Goal: Check status: Check status

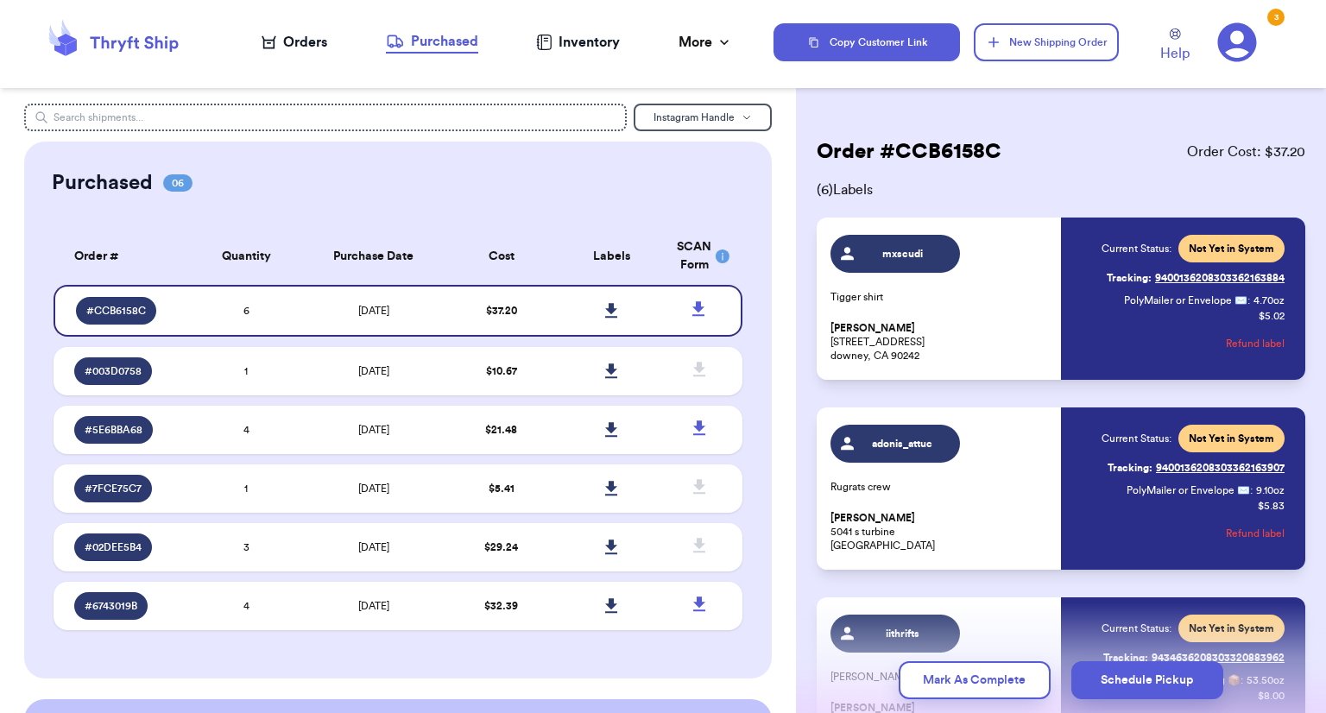
click at [404, 33] on div "Purchased" at bounding box center [432, 41] width 92 height 21
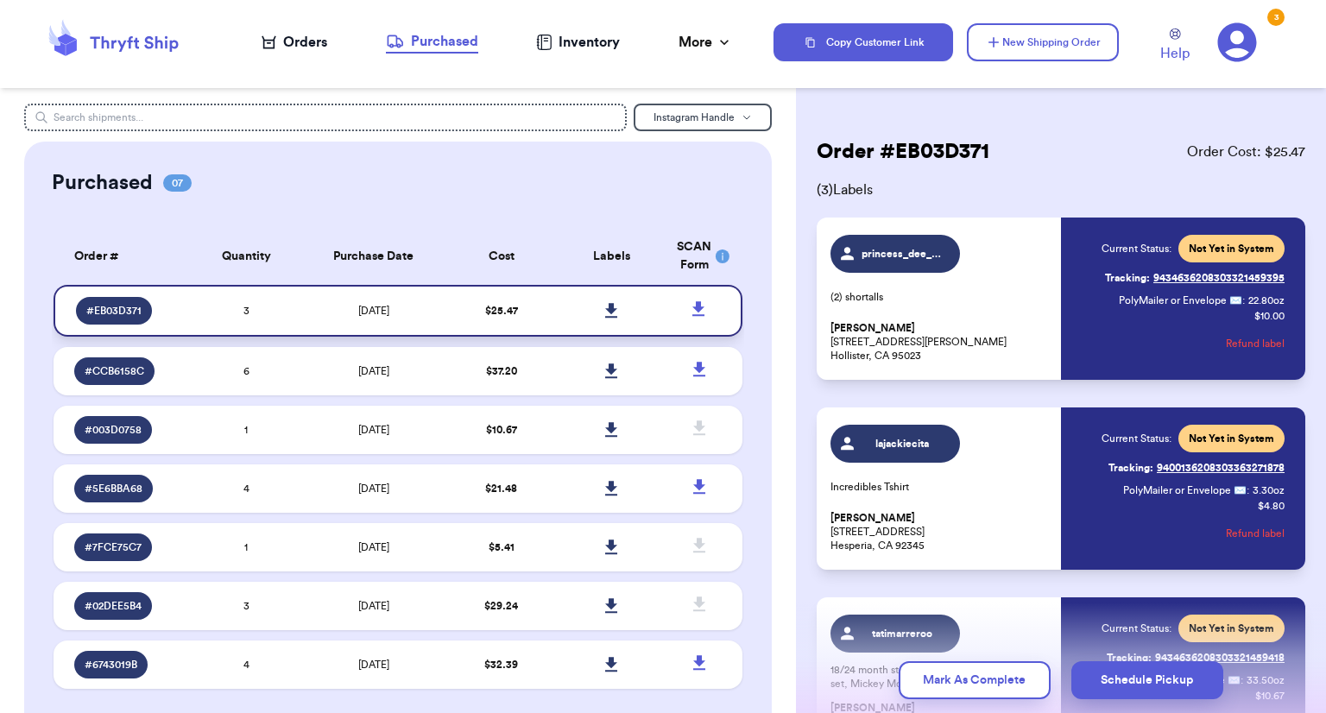
click at [605, 306] on icon at bounding box center [611, 311] width 13 height 16
click at [685, 43] on div "More" at bounding box center [706, 42] width 54 height 21
click at [635, 139] on div "Completed Orders" at bounding box center [643, 129] width 136 height 41
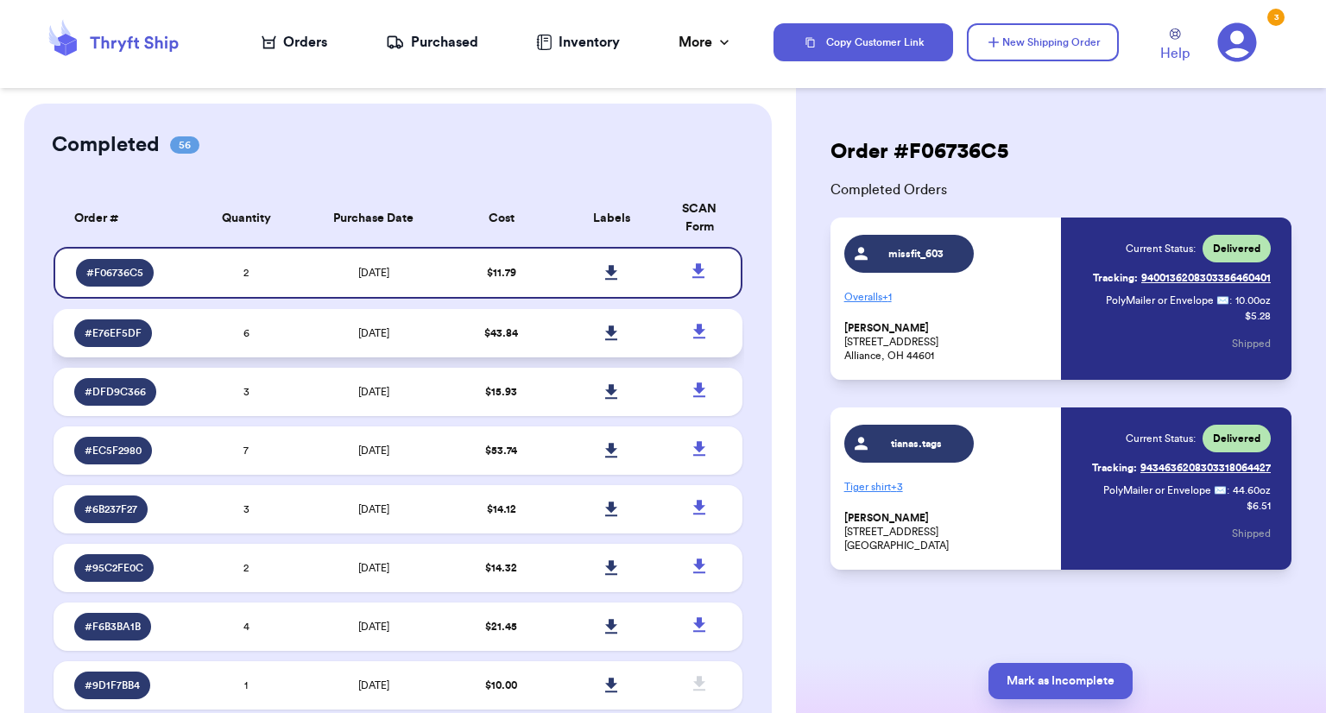
click at [421, 324] on td "[DATE]" at bounding box center [373, 333] width 145 height 48
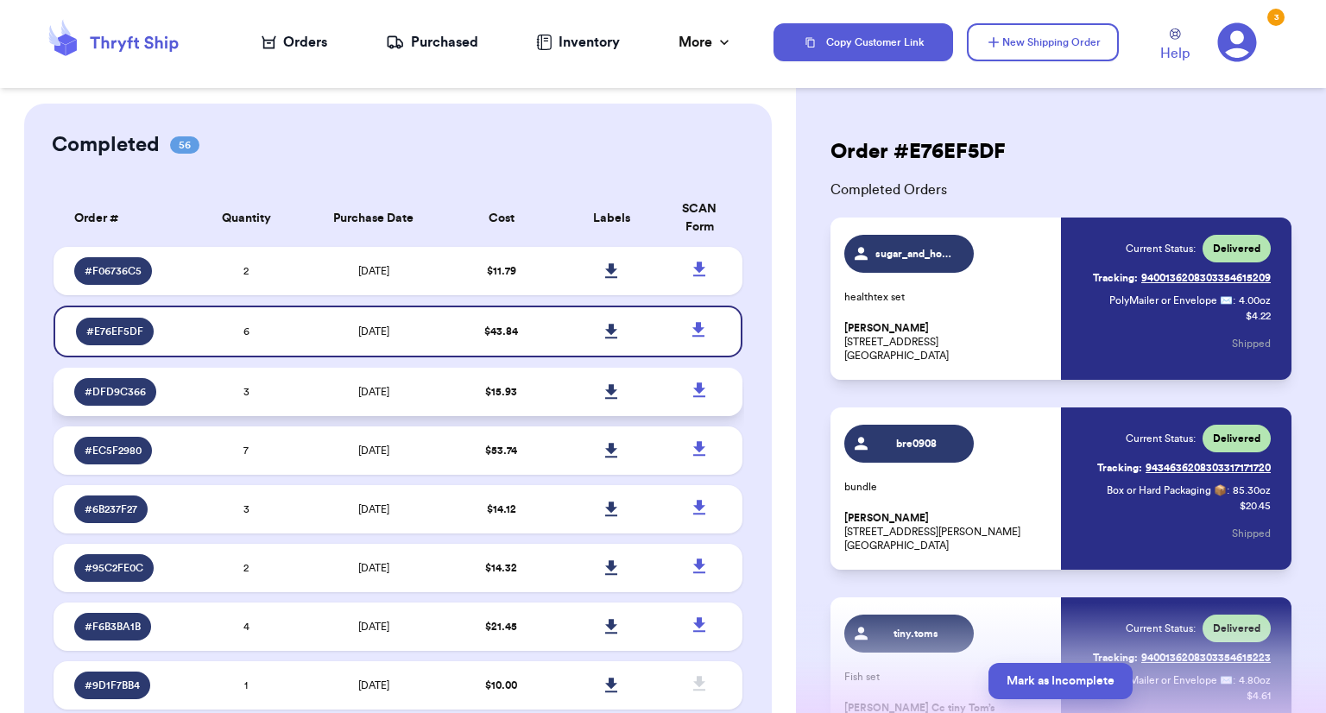
click at [358, 391] on span "[DATE]" at bounding box center [373, 392] width 31 height 10
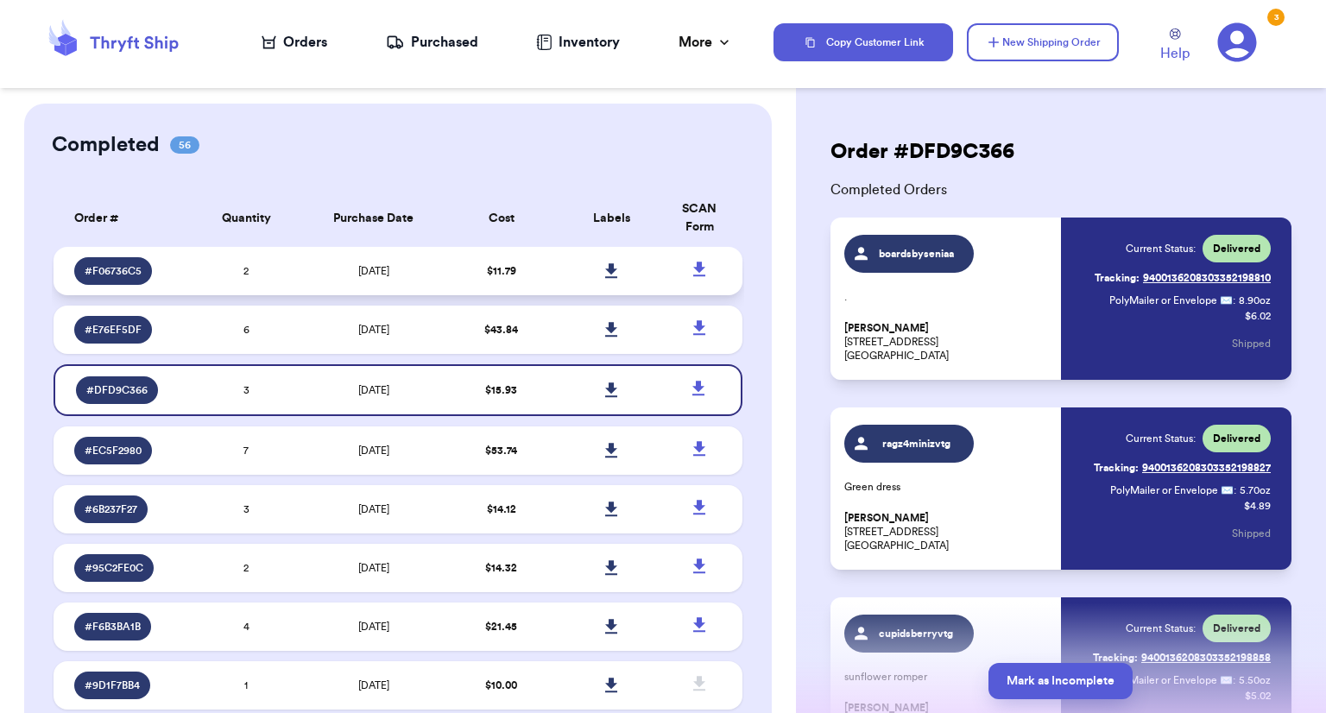
click at [364, 282] on td "[DATE]" at bounding box center [373, 271] width 145 height 48
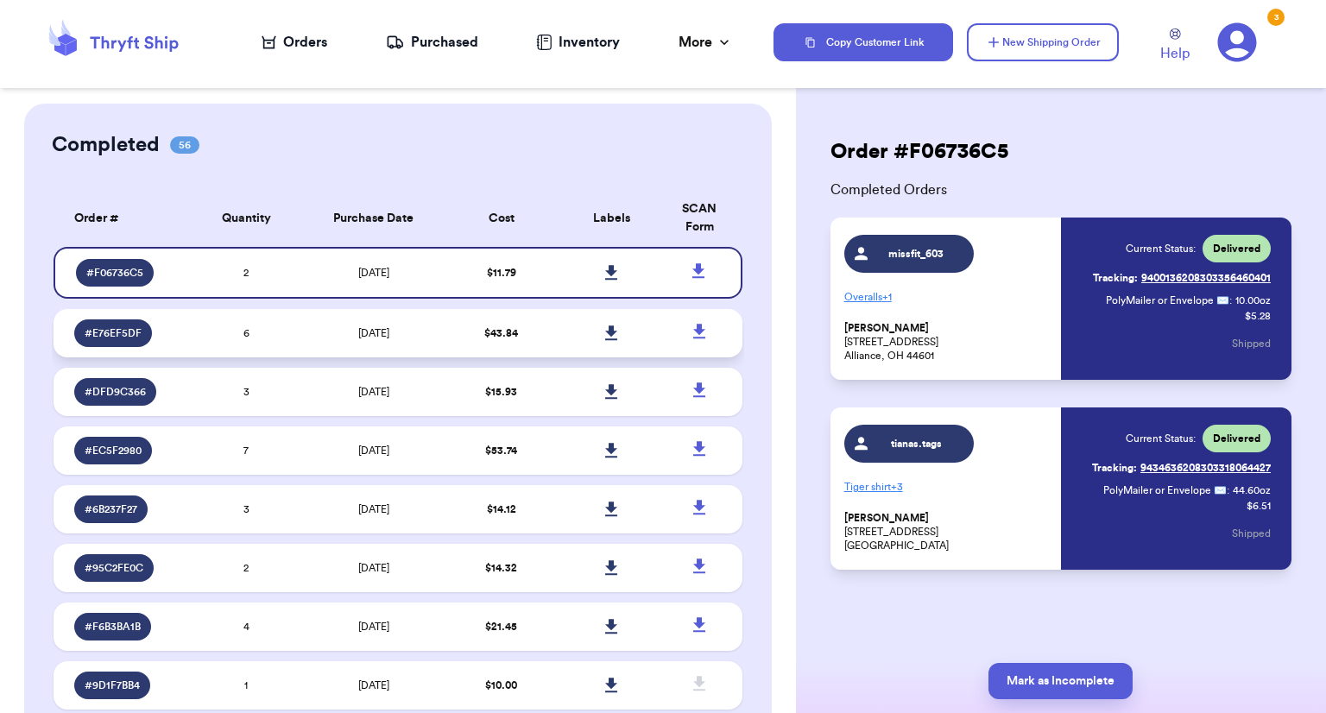
click at [363, 340] on td "8/5/2025" at bounding box center [373, 333] width 145 height 48
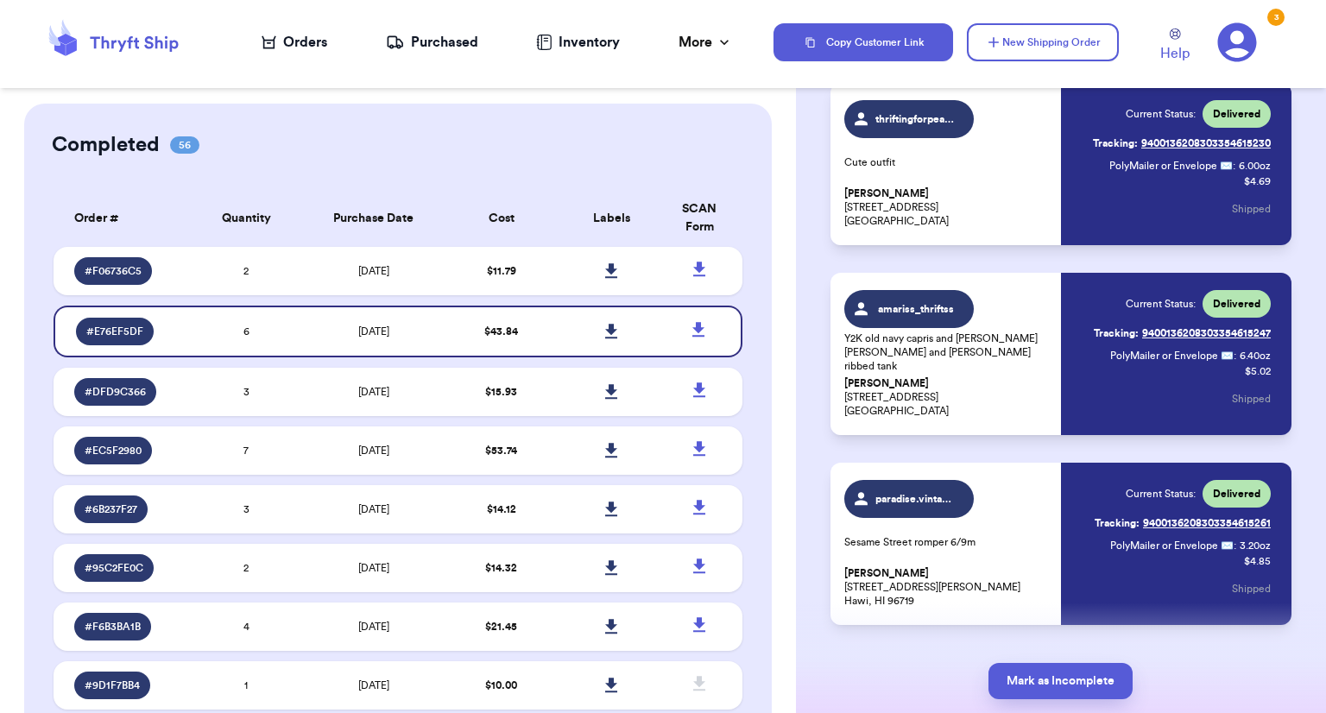
scroll to position [755, 0]
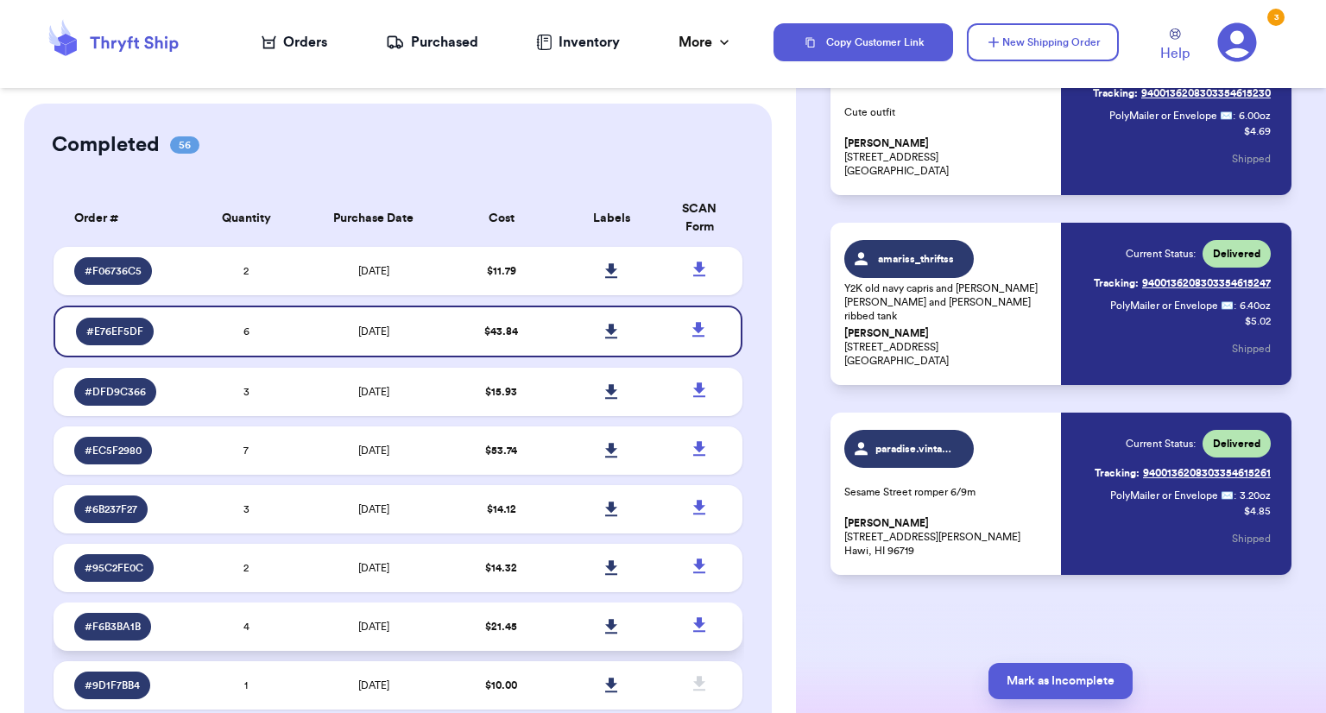
click at [430, 630] on td "7/22/2025" at bounding box center [373, 627] width 145 height 48
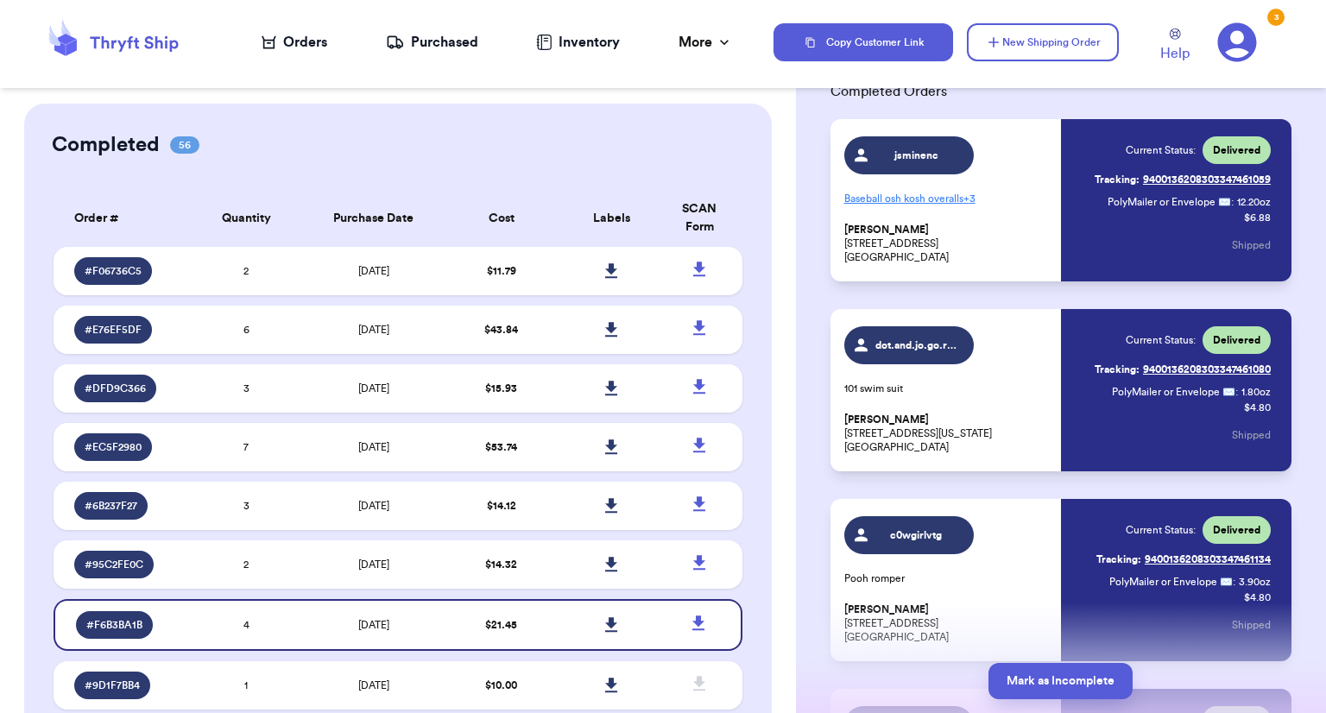
scroll to position [10, 0]
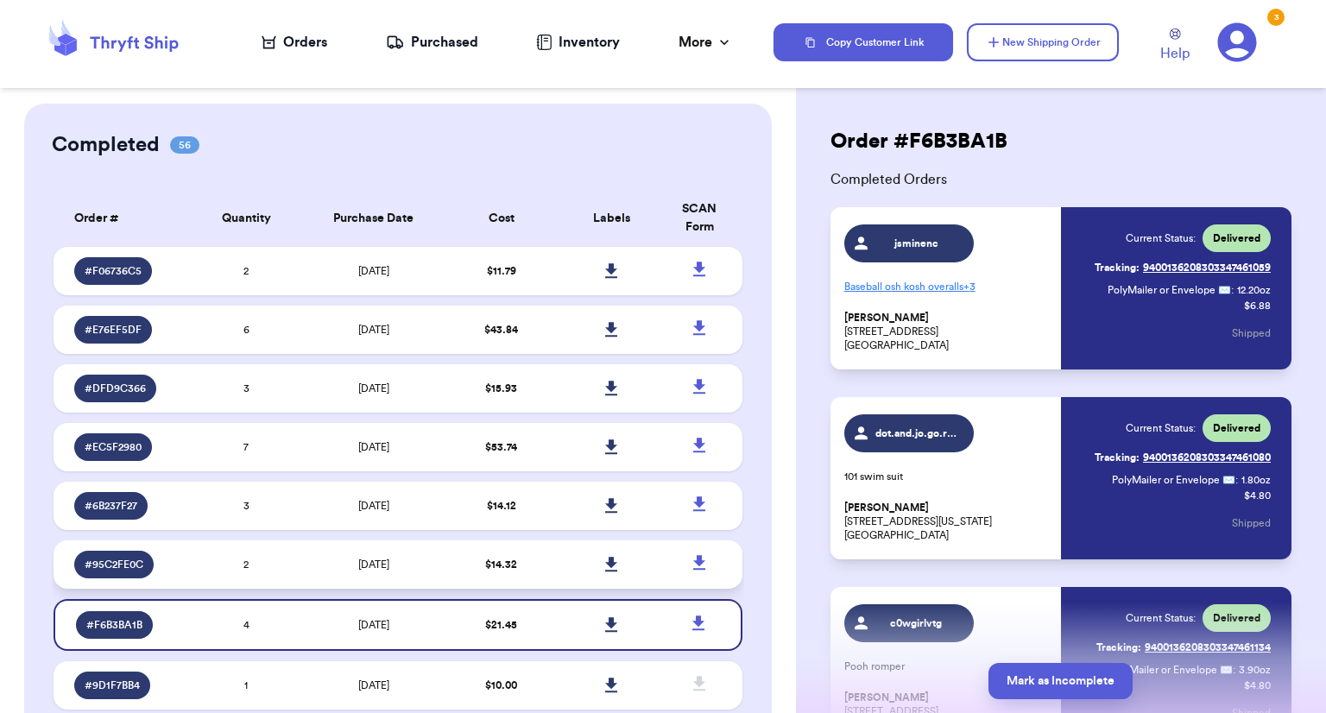
click at [458, 572] on td "$ 14.32" at bounding box center [501, 565] width 111 height 48
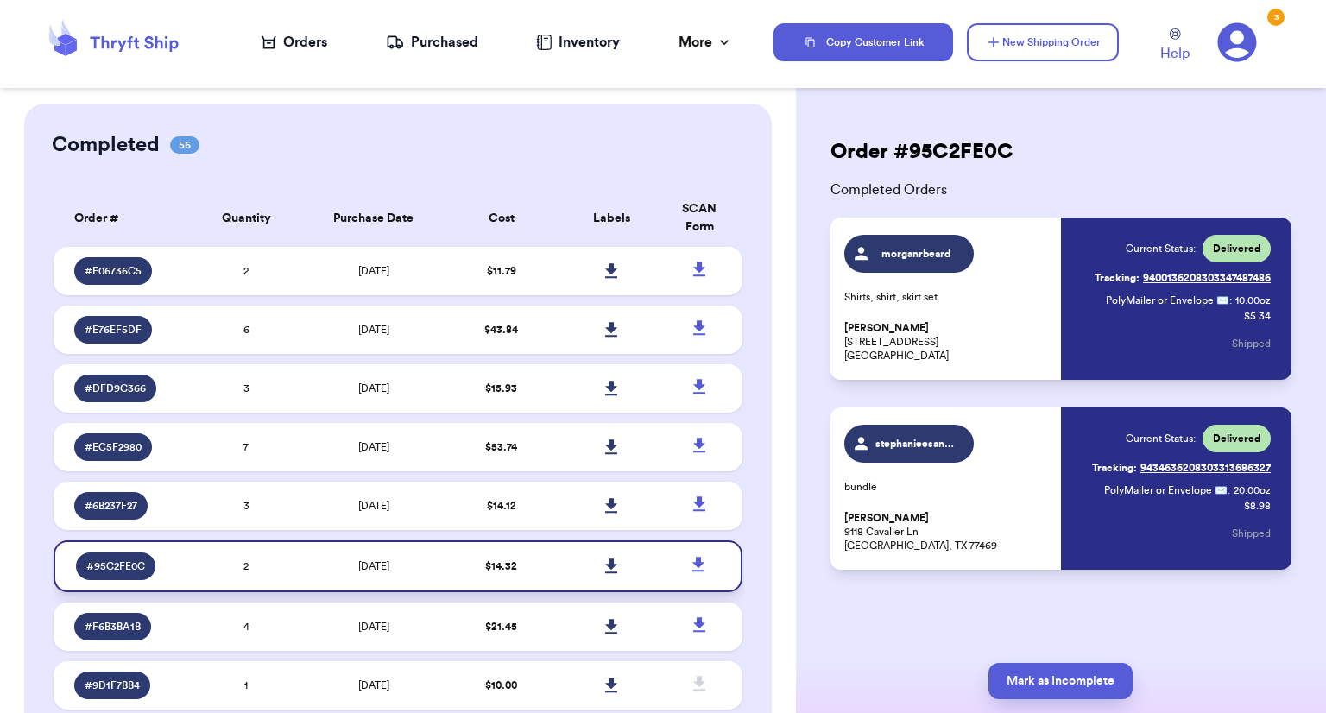
scroll to position [0, 0]
click at [456, 519] on td "$ 14.12" at bounding box center [501, 506] width 111 height 48
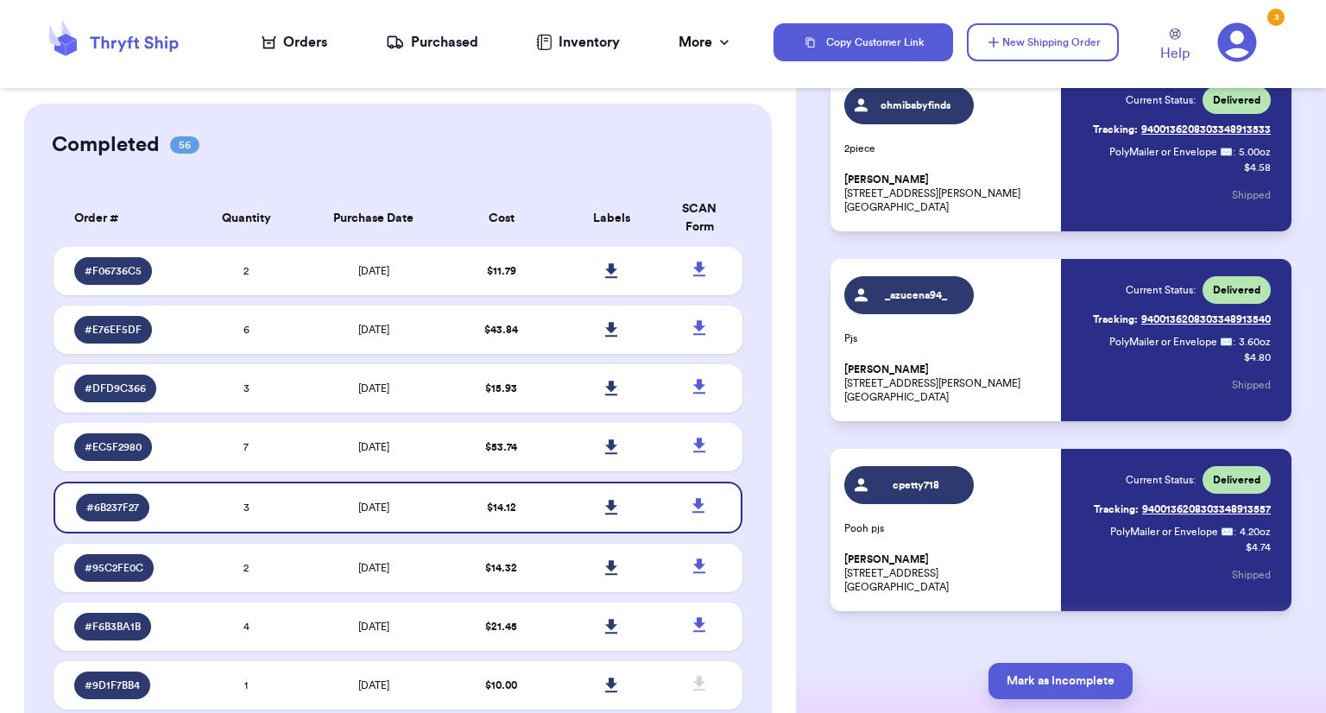
scroll to position [185, 0]
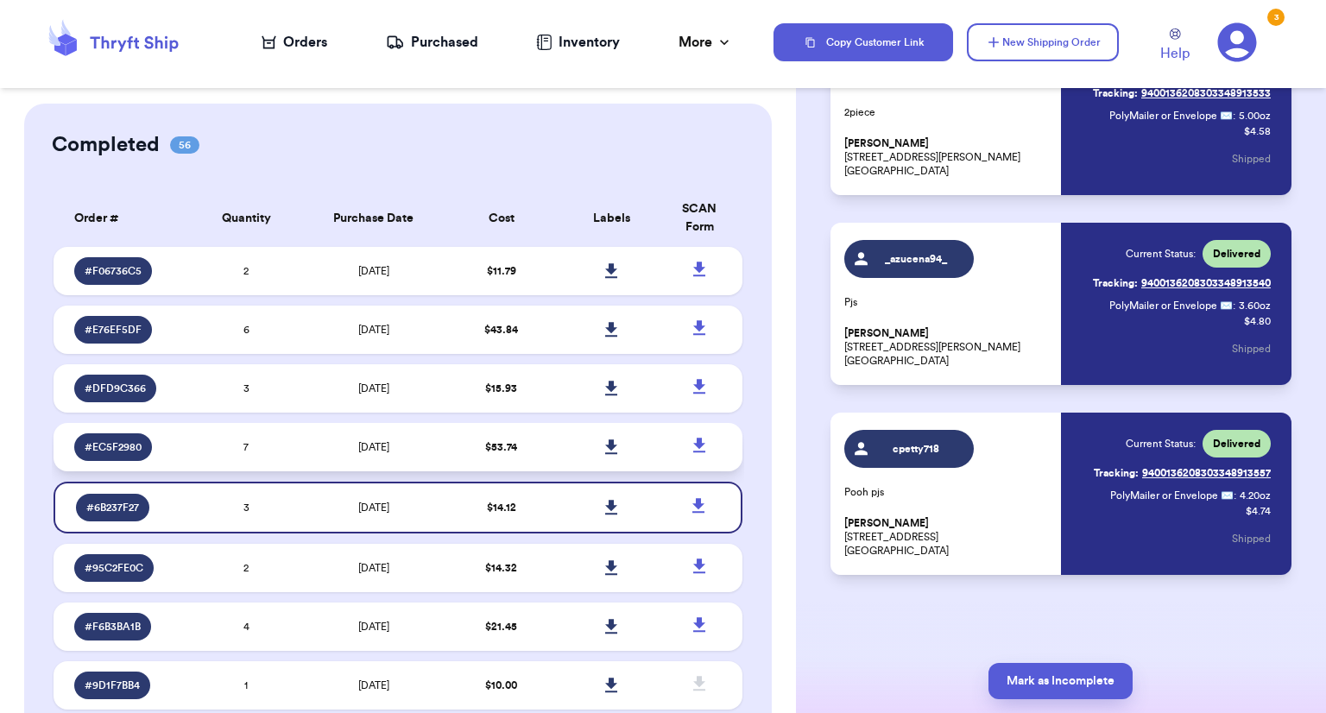
click at [492, 455] on td "$ 53.74" at bounding box center [501, 447] width 111 height 48
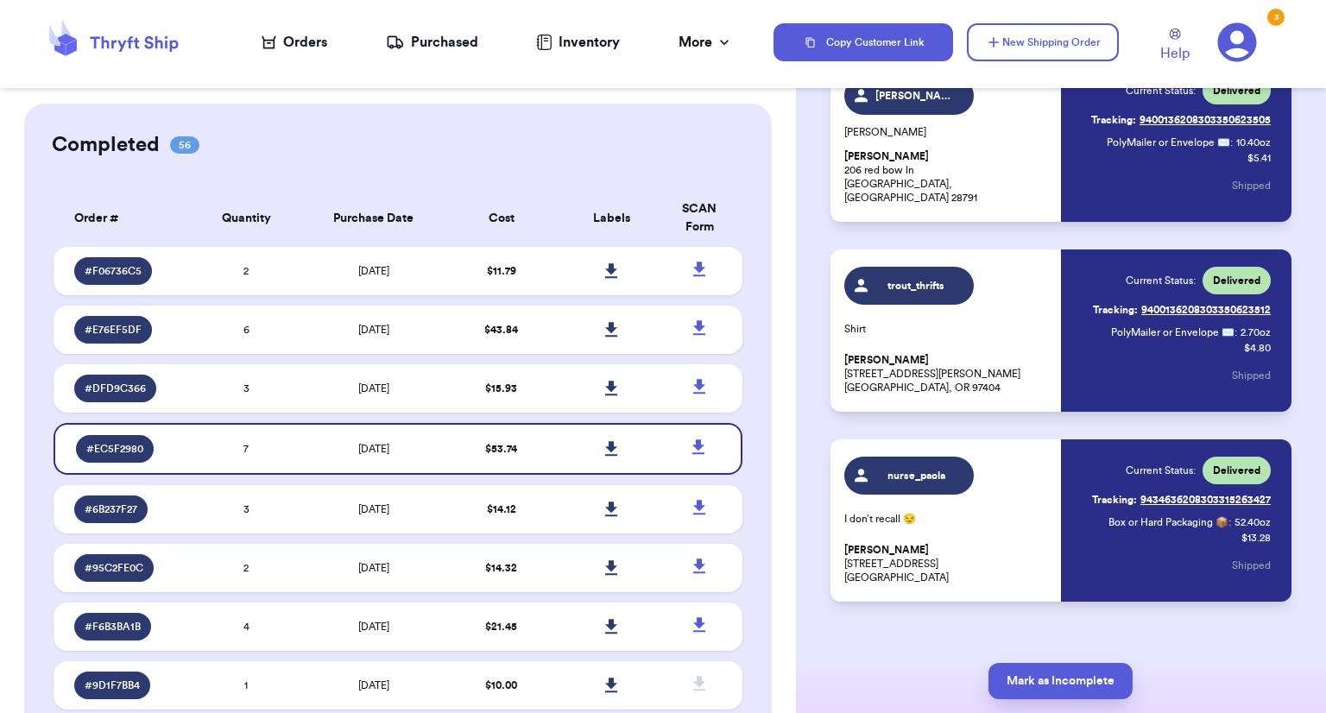
scroll to position [945, 0]
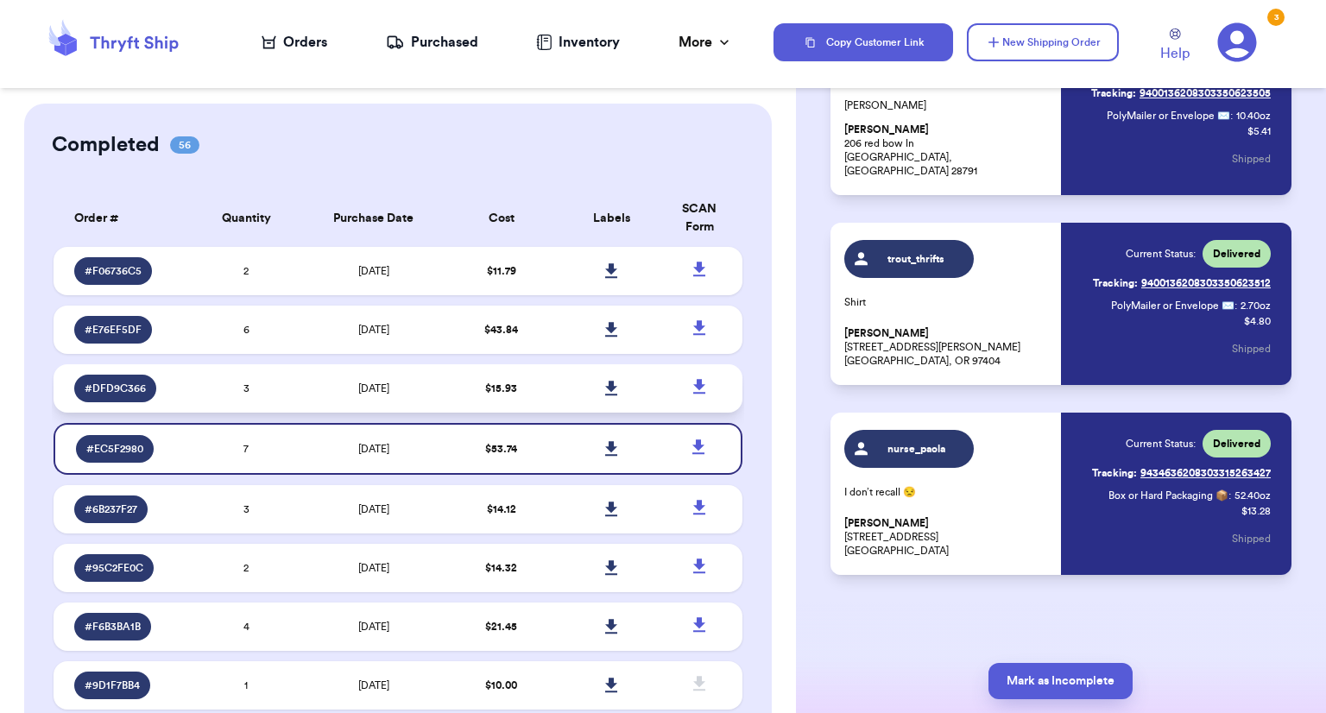
click at [358, 389] on span "7/31/2025" at bounding box center [373, 388] width 31 height 10
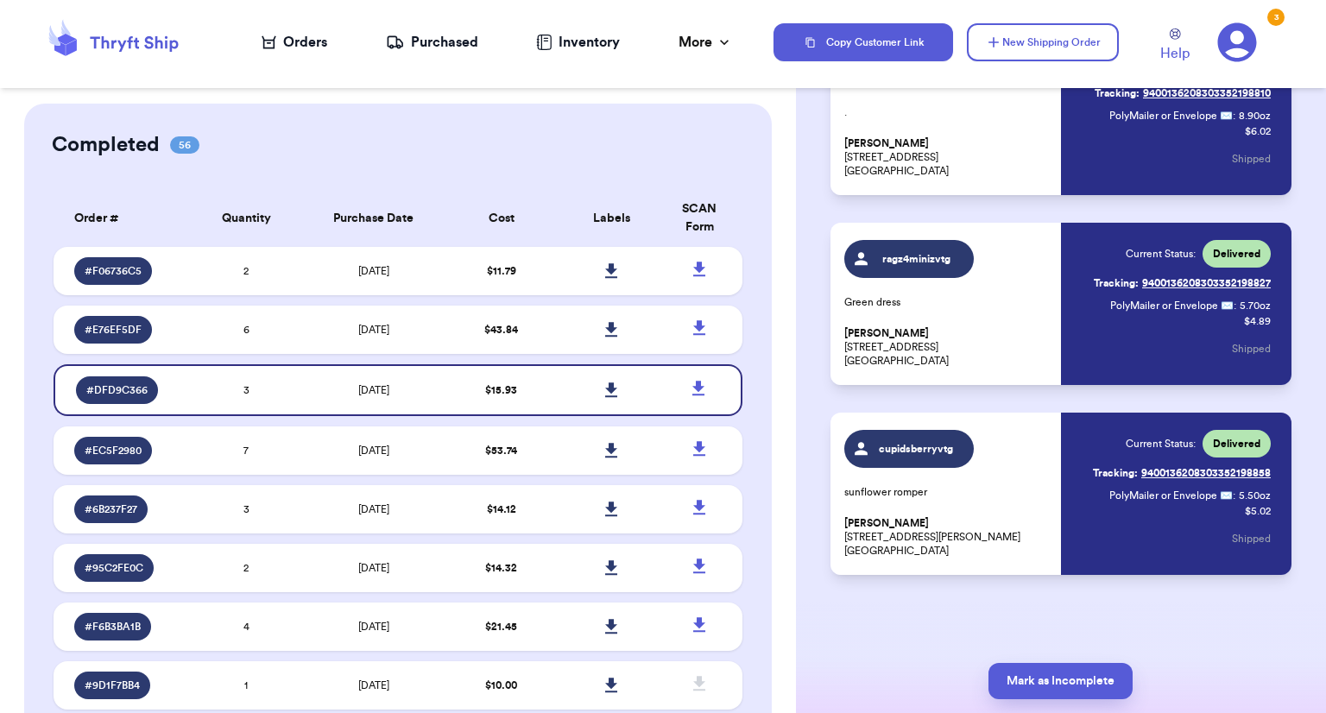
scroll to position [0, 0]
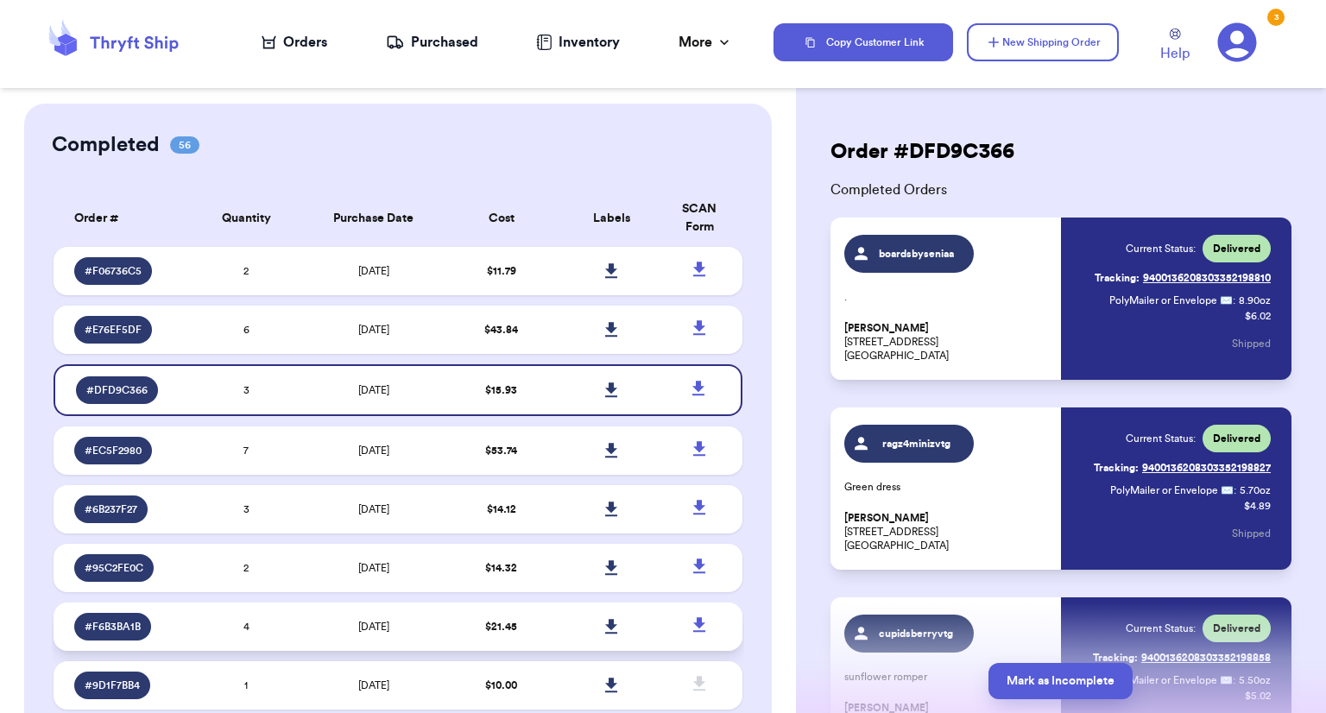
click at [398, 627] on td "7/22/2025" at bounding box center [373, 627] width 145 height 48
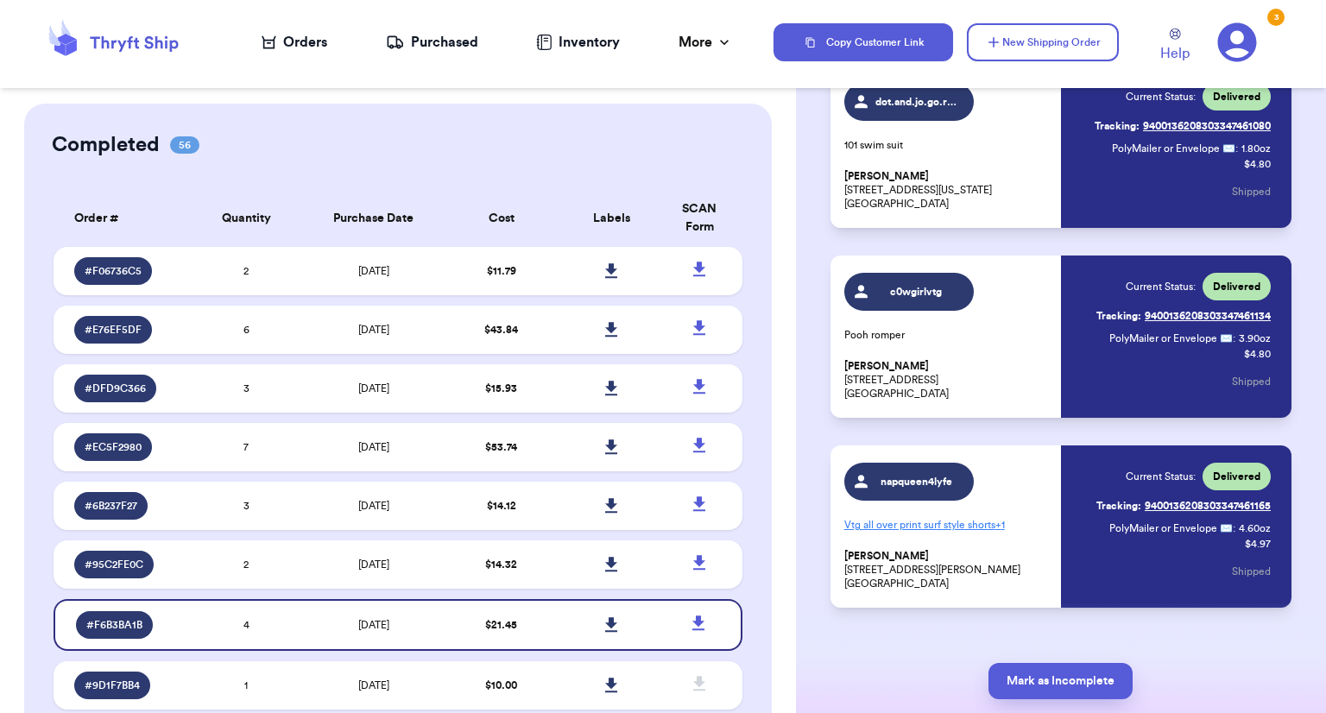
scroll to position [375, 0]
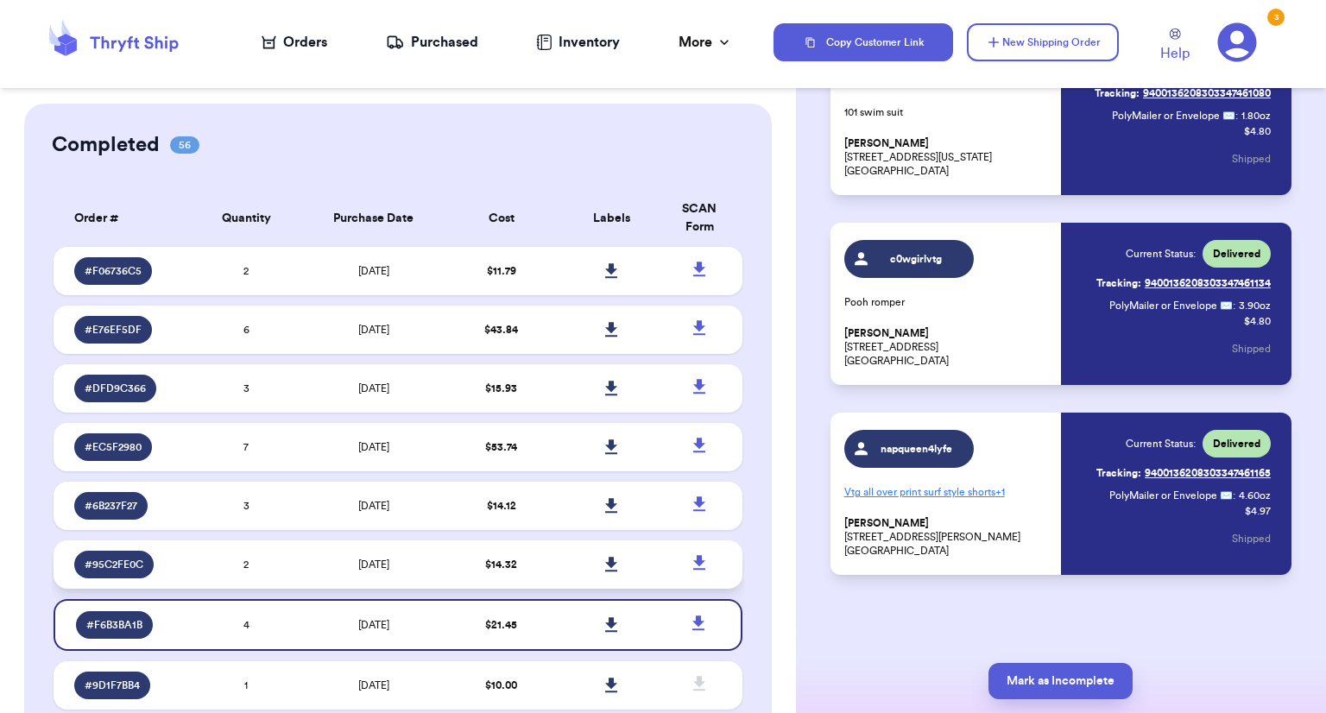
click at [427, 571] on td "7/22/2025" at bounding box center [373, 565] width 145 height 48
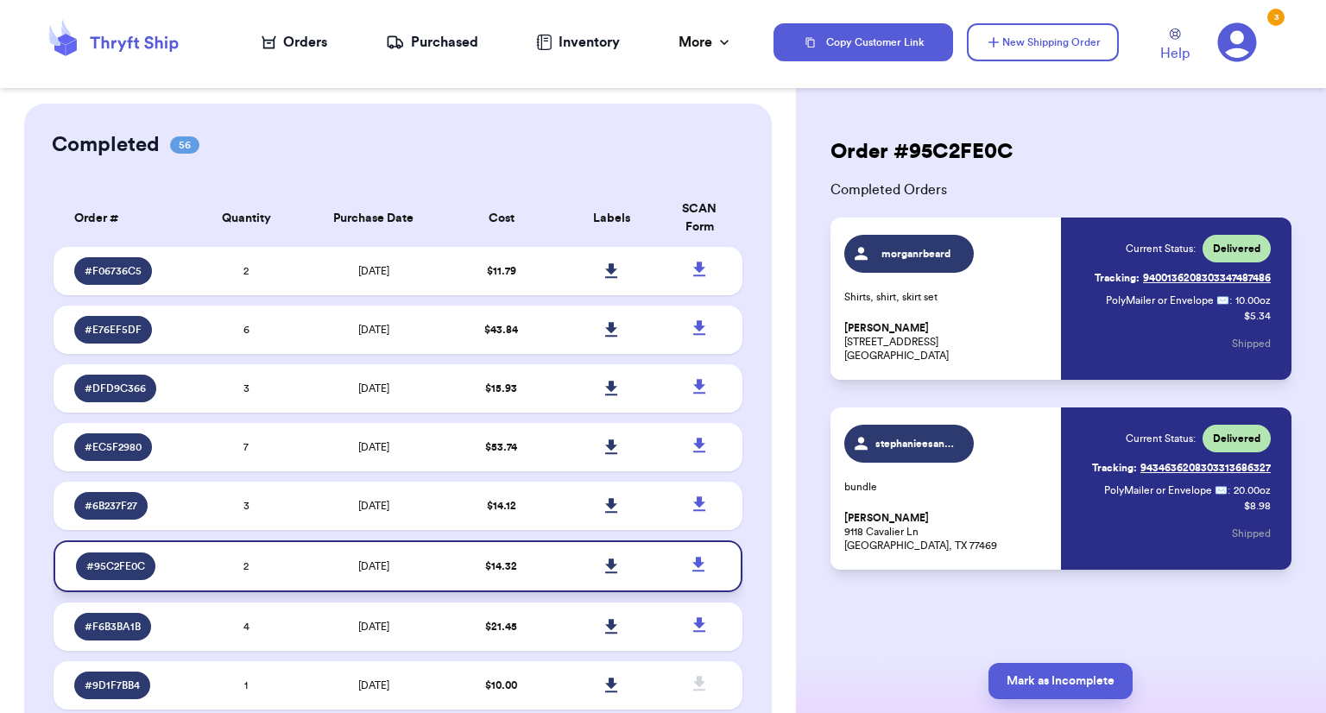
scroll to position [0, 0]
click at [401, 509] on td "7/24/2025" at bounding box center [373, 506] width 145 height 48
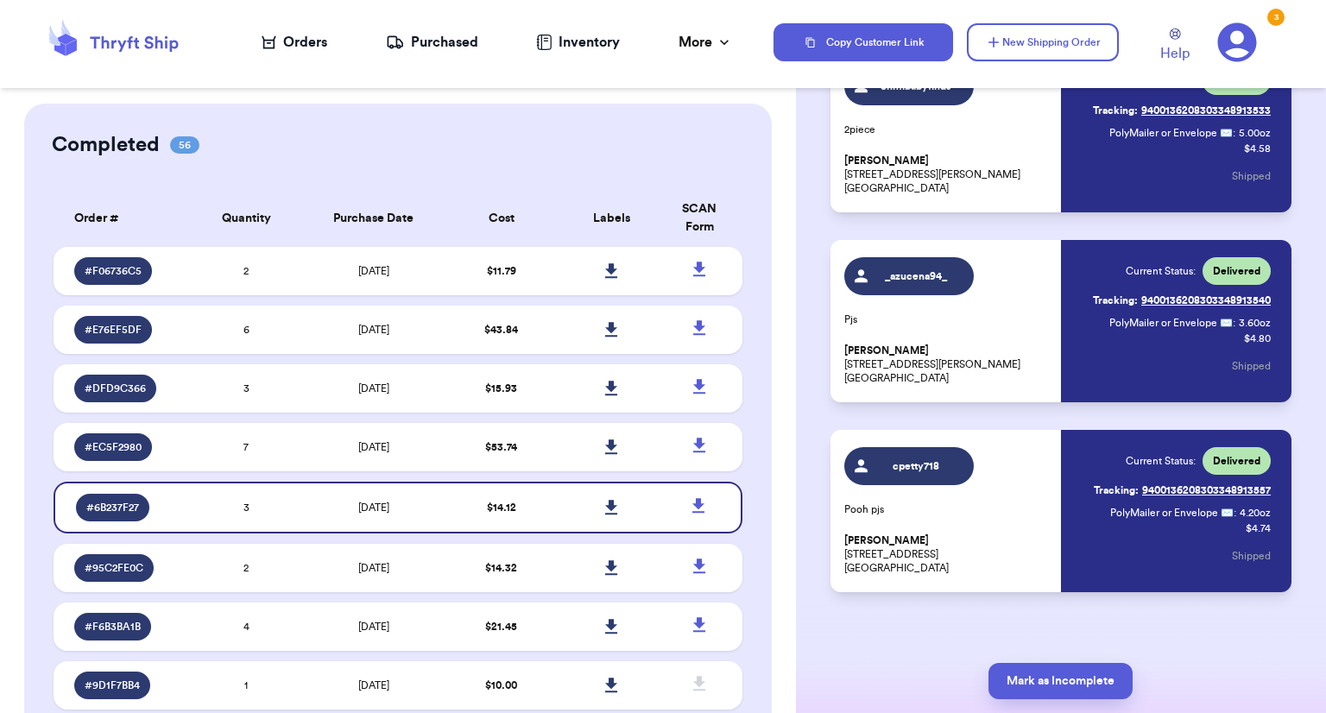
scroll to position [185, 0]
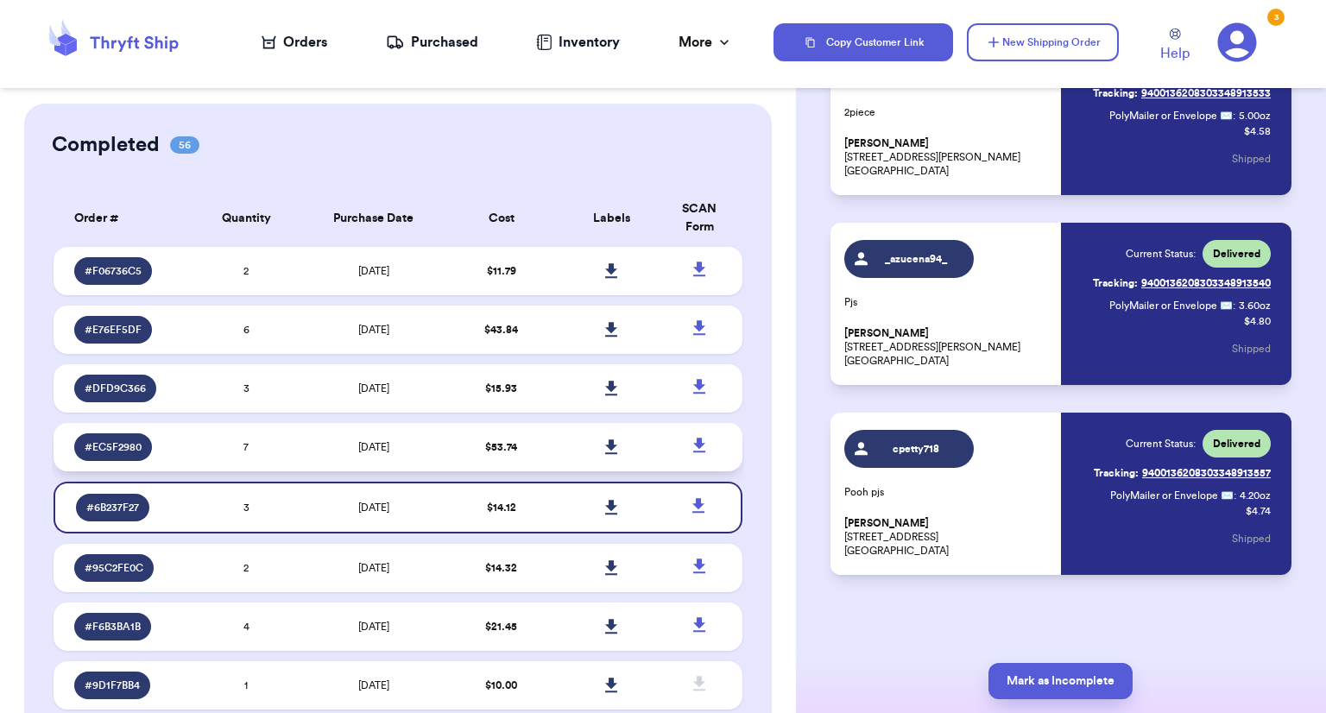
click at [460, 452] on td "$ 53.74" at bounding box center [501, 447] width 111 height 48
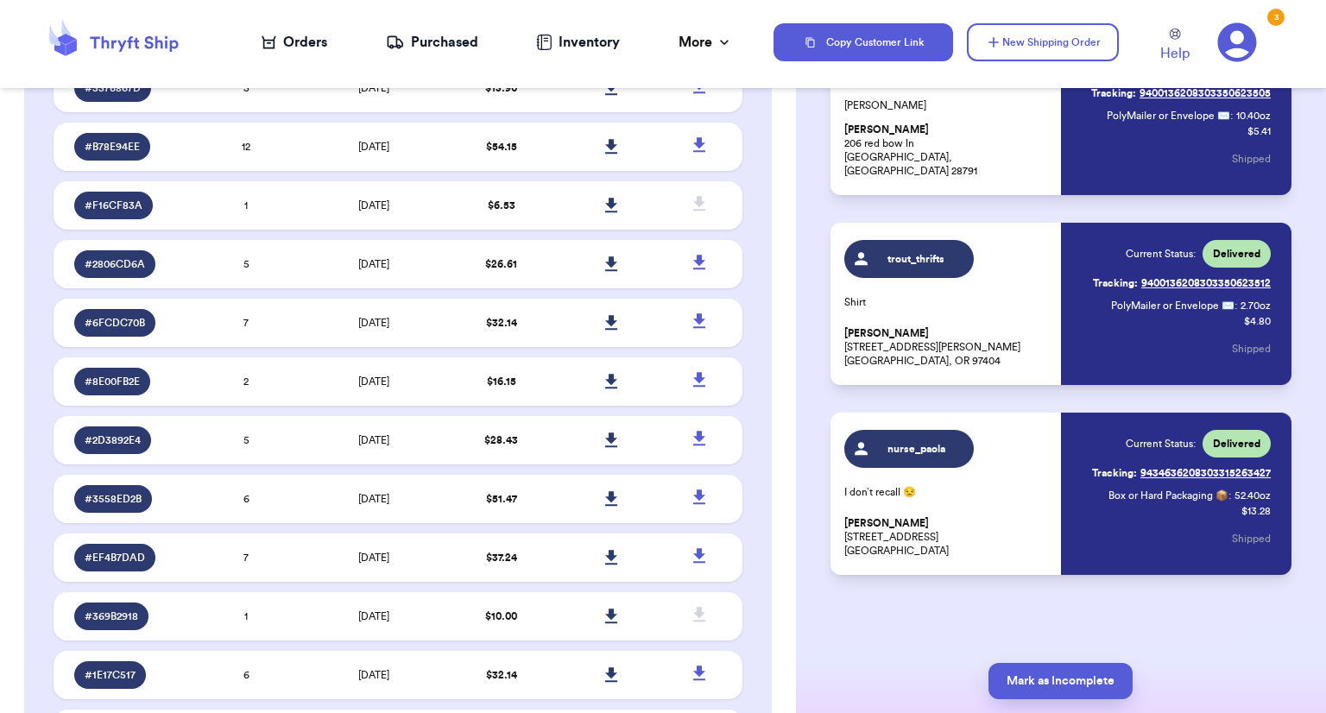
scroll to position [839, 0]
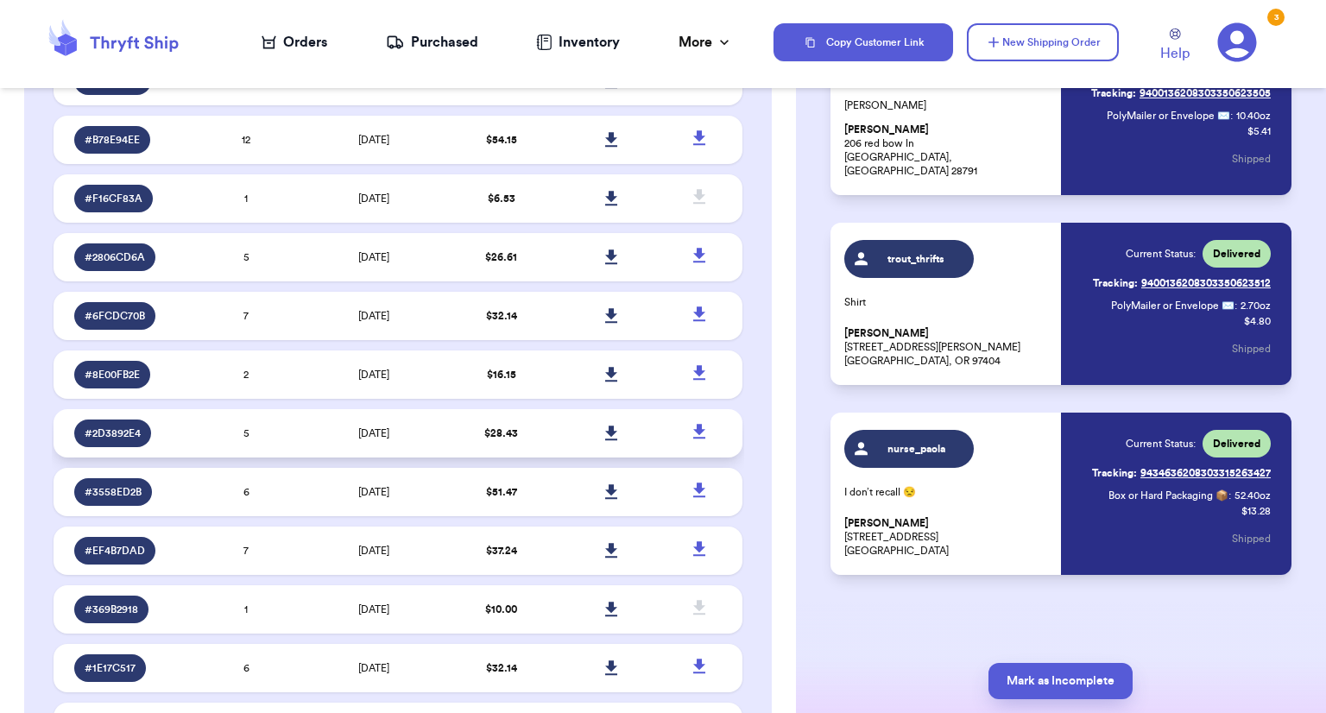
click at [398, 437] on td "6/23/2025" at bounding box center [373, 433] width 145 height 48
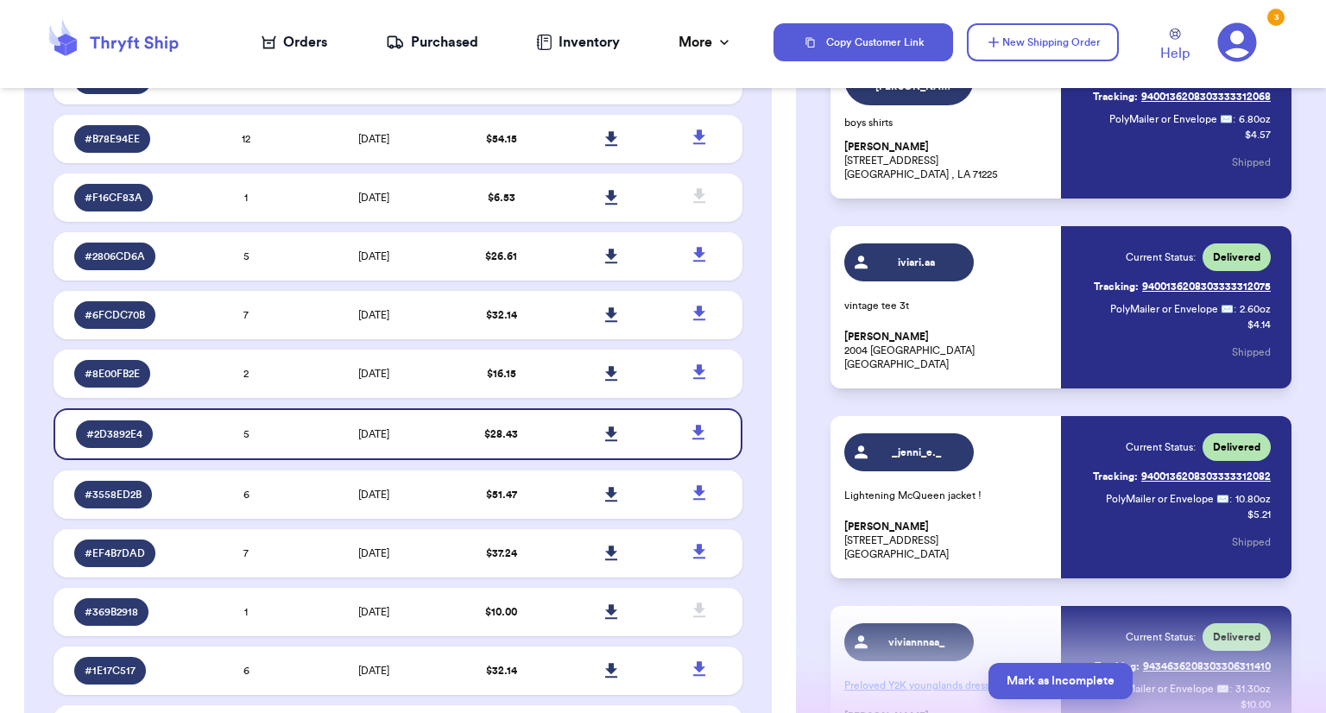
scroll to position [327, 0]
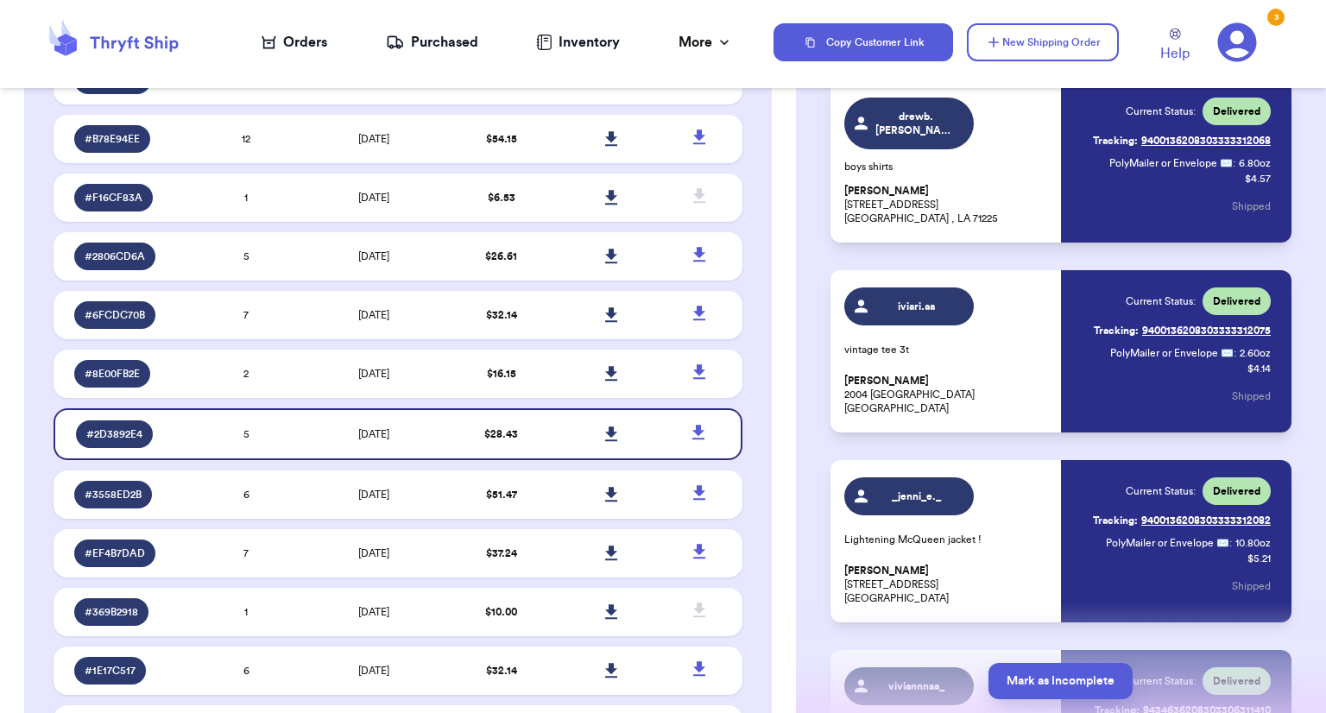
click at [309, 38] on div "Orders" at bounding box center [295, 42] width 66 height 21
